Goal: Task Accomplishment & Management: Complete application form

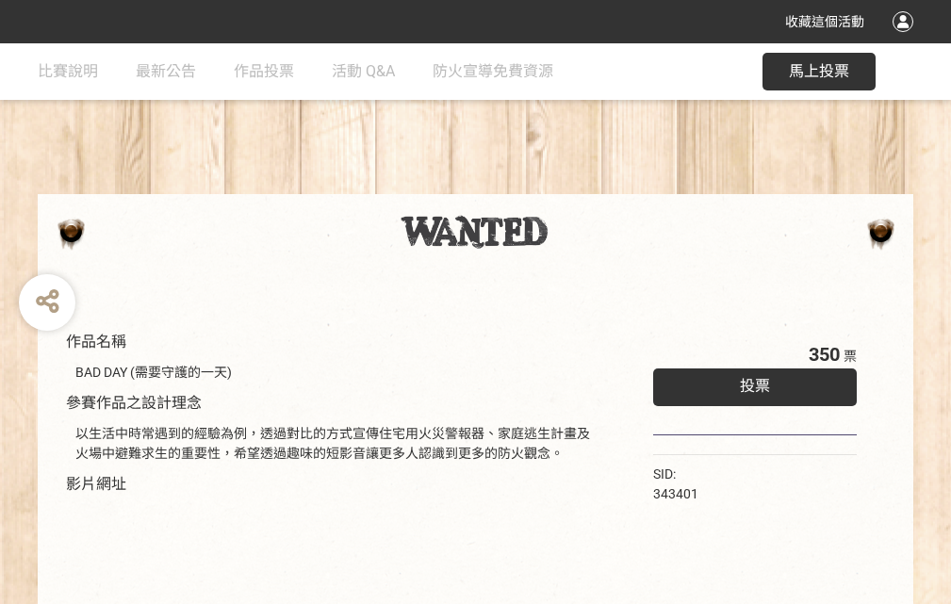
click at [905, 40] on div "收藏這個活動" at bounding box center [475, 21] width 951 height 43
click at [589, 186] on div "作品名稱 BAD DAY (需要守護的一天) 參賽作品之設計理念 以生活中時常遇到的經驗為例，透過對比的方式宣傳住宅用火災警報器、家庭逃生計畫及火場中避難求生…" at bounding box center [475, 439] width 951 height 792
click at [750, 382] on span "投票" at bounding box center [754, 386] width 30 height 18
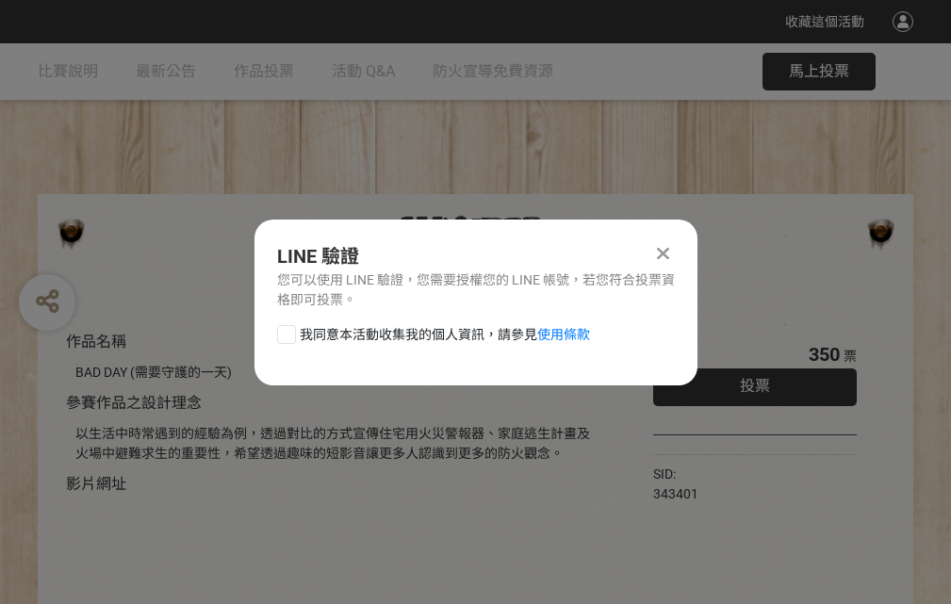
click at [284, 331] on div at bounding box center [286, 334] width 19 height 19
checkbox input "true"
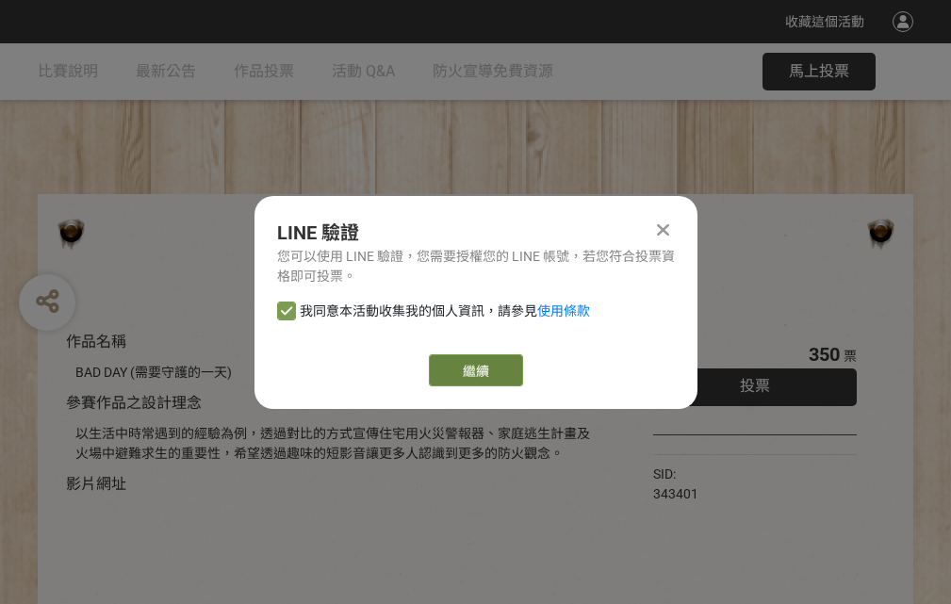
click at [474, 370] on link "繼續" at bounding box center [476, 370] width 94 height 32
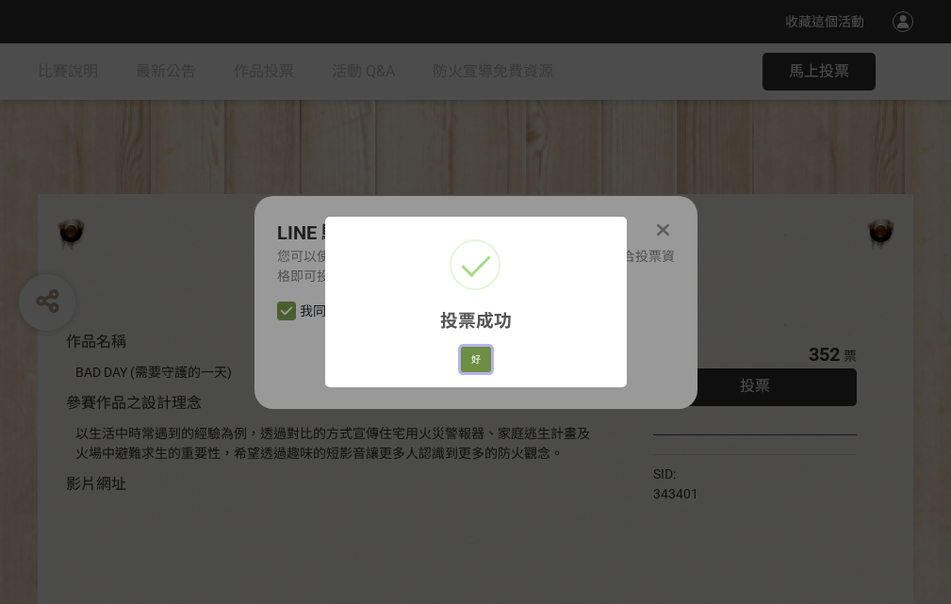
click at [470, 356] on button "好" at bounding box center [476, 360] width 30 height 26
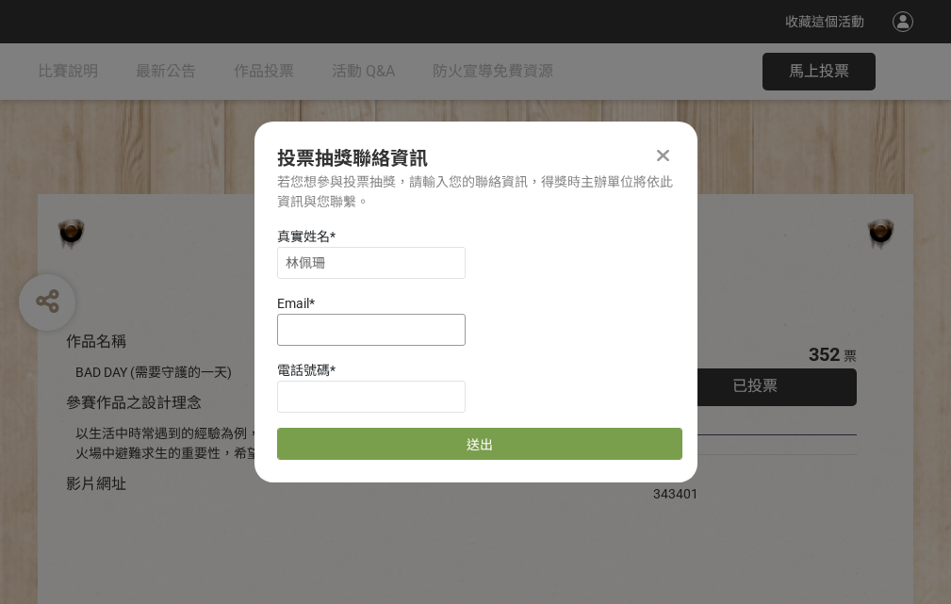
click at [377, 329] on input at bounding box center [371, 330] width 188 height 32
type input "[EMAIL_ADDRESS][DOMAIN_NAME]"
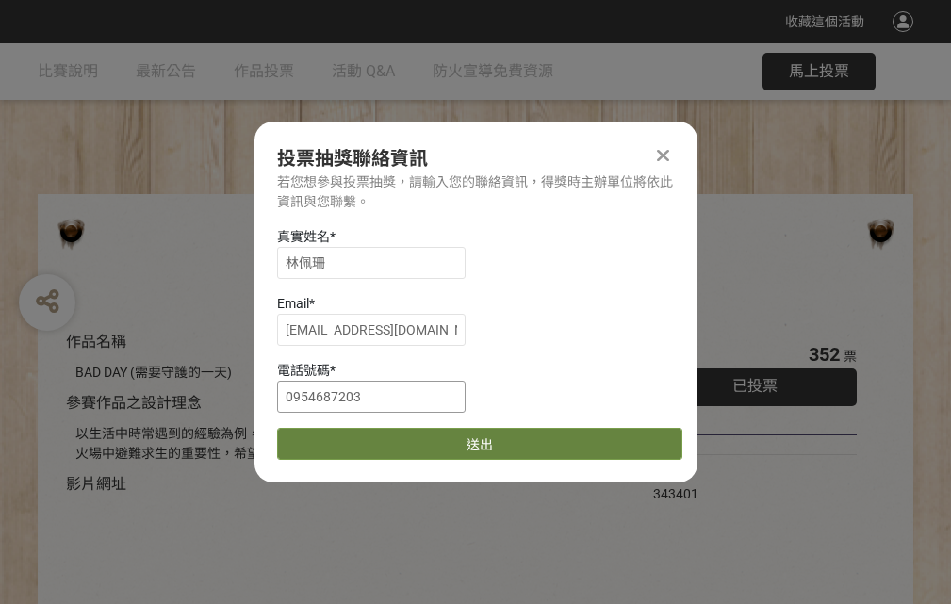
type input "0954687203"
click at [331, 437] on button "送出" at bounding box center [479, 444] width 405 height 32
